Goal: Information Seeking & Learning: Learn about a topic

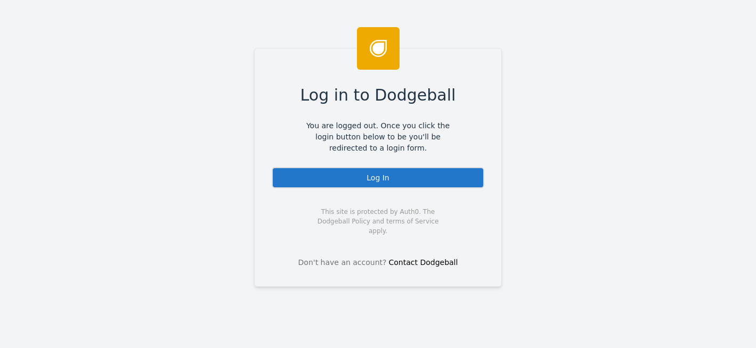
click at [363, 186] on div "Log In" at bounding box center [378, 177] width 213 height 21
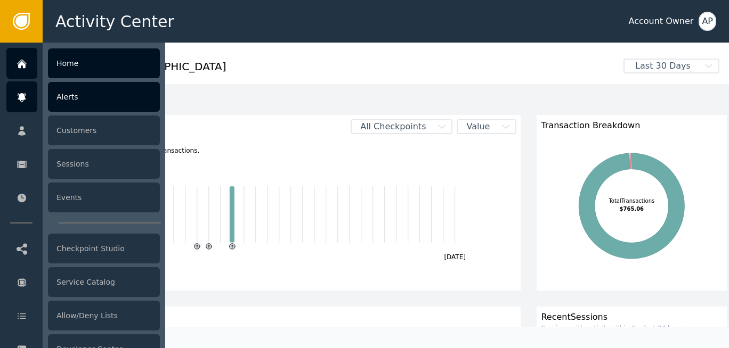
click at [18, 94] on icon at bounding box center [22, 94] width 9 height 3
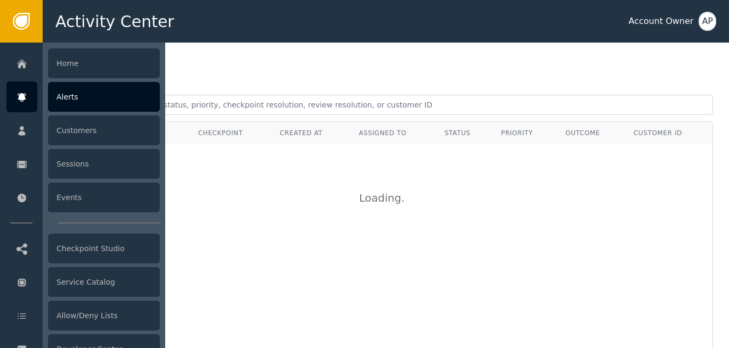
click at [101, 106] on div "Alerts" at bounding box center [104, 97] width 112 height 30
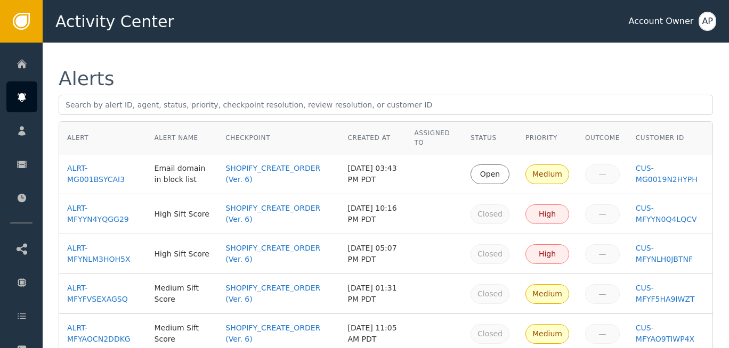
click at [98, 185] on td "ALRT-MG001BSYCAI3" at bounding box center [102, 175] width 87 height 40
click at [98, 184] on div "ALRT-MG001BSYCAI3" at bounding box center [102, 174] width 71 height 22
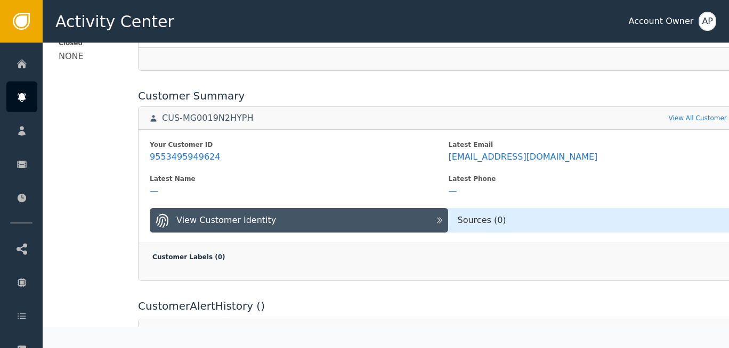
scroll to position [390, 0]
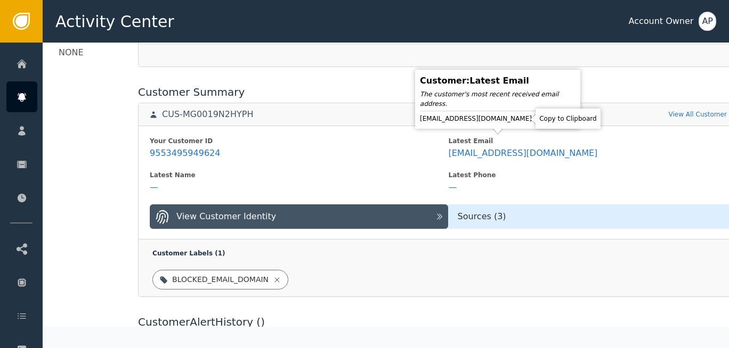
click at [538, 117] on icon at bounding box center [541, 119] width 7 height 9
